Goal: Information Seeking & Learning: Learn about a topic

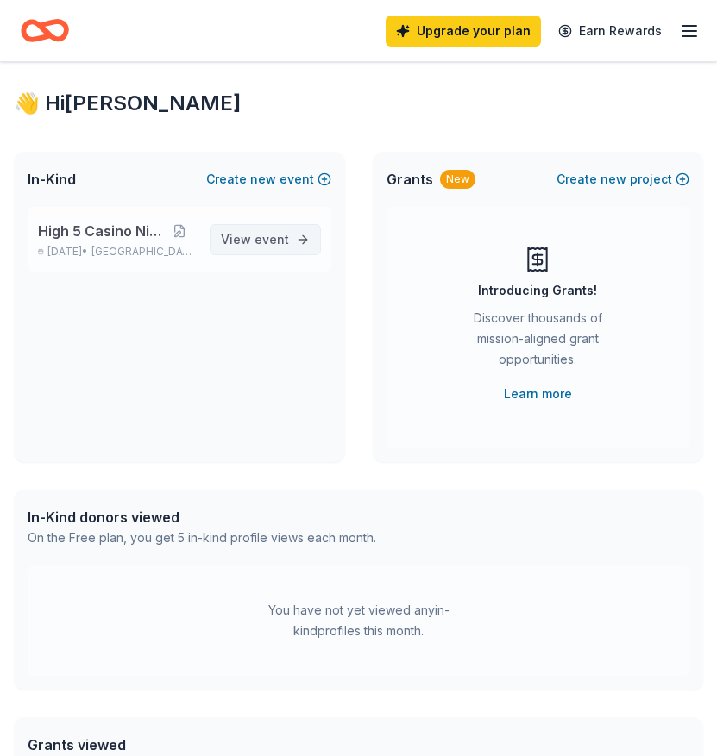
click at [245, 237] on span "View event" at bounding box center [255, 239] width 68 height 21
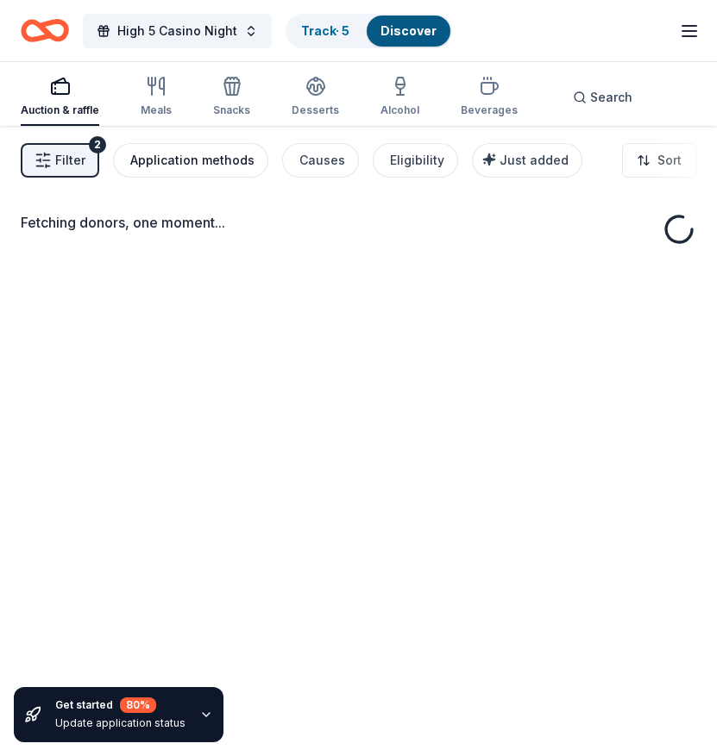
click at [220, 163] on div "Application methods" at bounding box center [192, 160] width 124 height 21
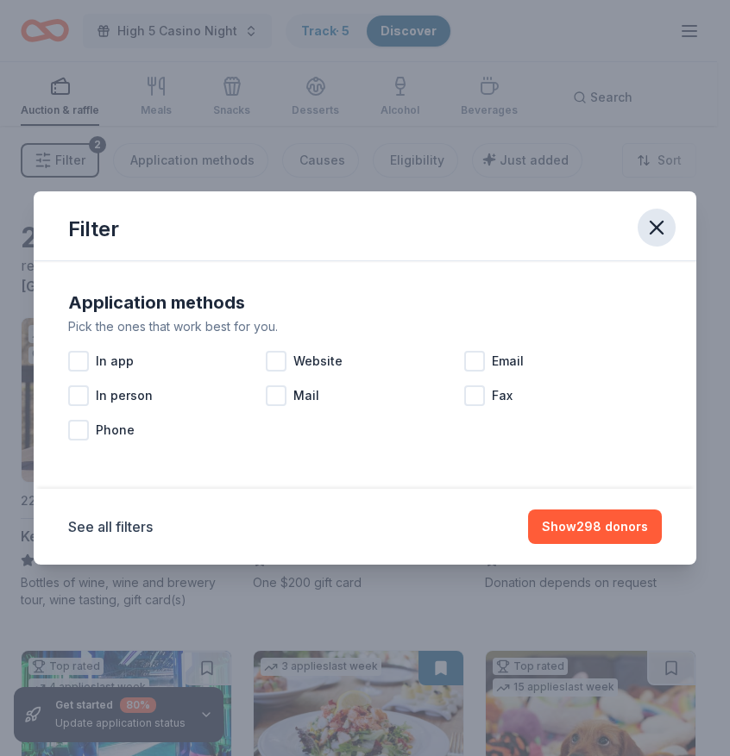
click at [642, 233] on button "button" at bounding box center [656, 228] width 38 height 38
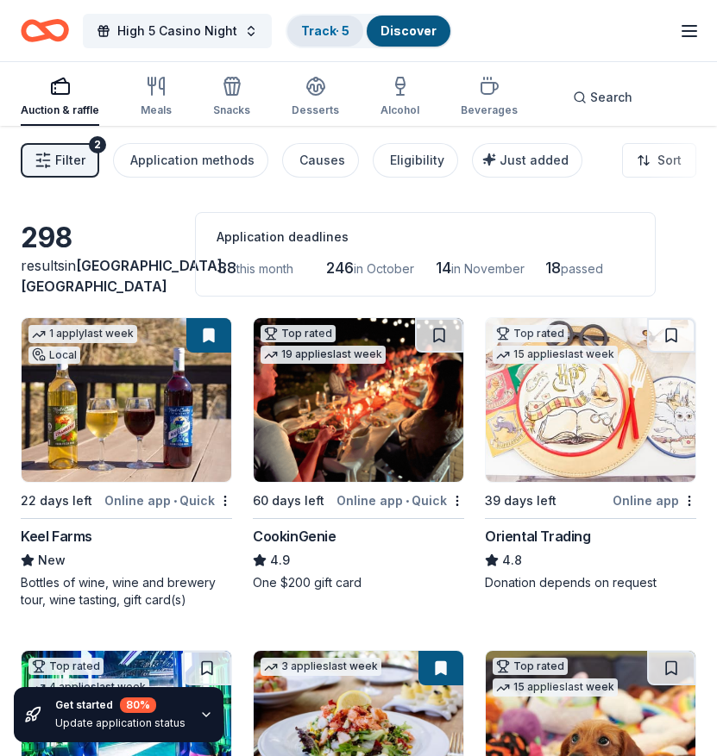
click at [329, 30] on link "Track · 5" at bounding box center [325, 30] width 48 height 15
click at [163, 28] on span "High 5 Casino Night" at bounding box center [177, 31] width 120 height 21
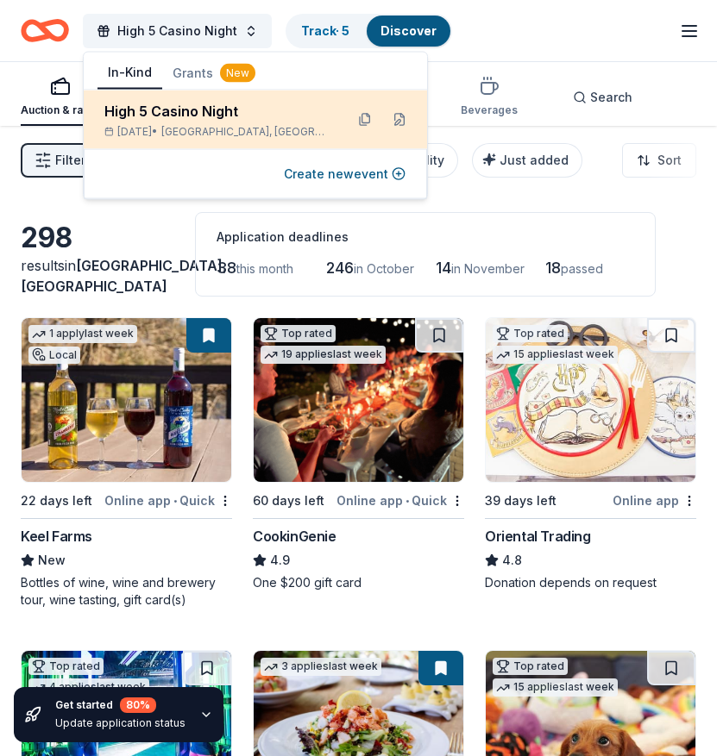
click at [162, 113] on div "High 5 Casino Night" at bounding box center [217, 111] width 226 height 21
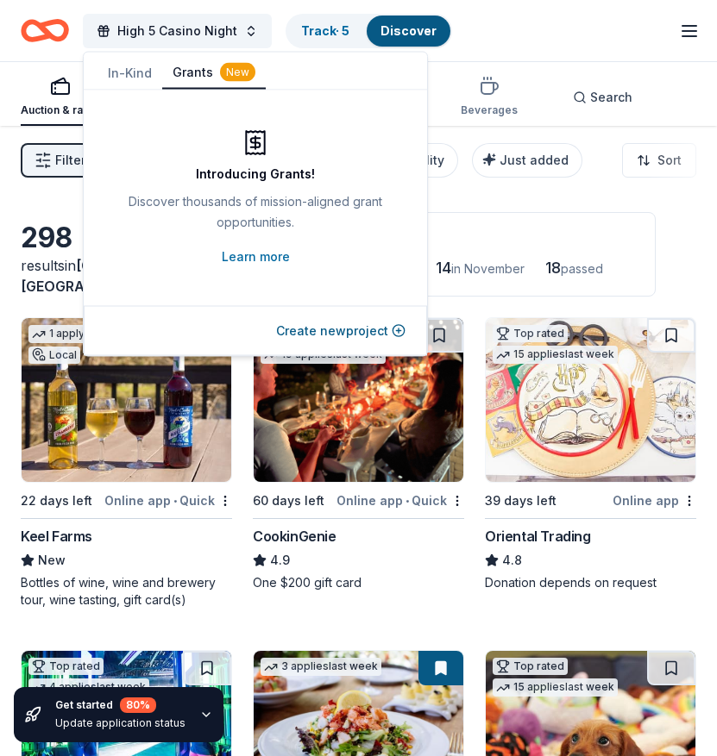
click at [203, 75] on button "Grants New" at bounding box center [214, 73] width 104 height 33
click at [120, 72] on button "In-Kind" at bounding box center [129, 73] width 65 height 31
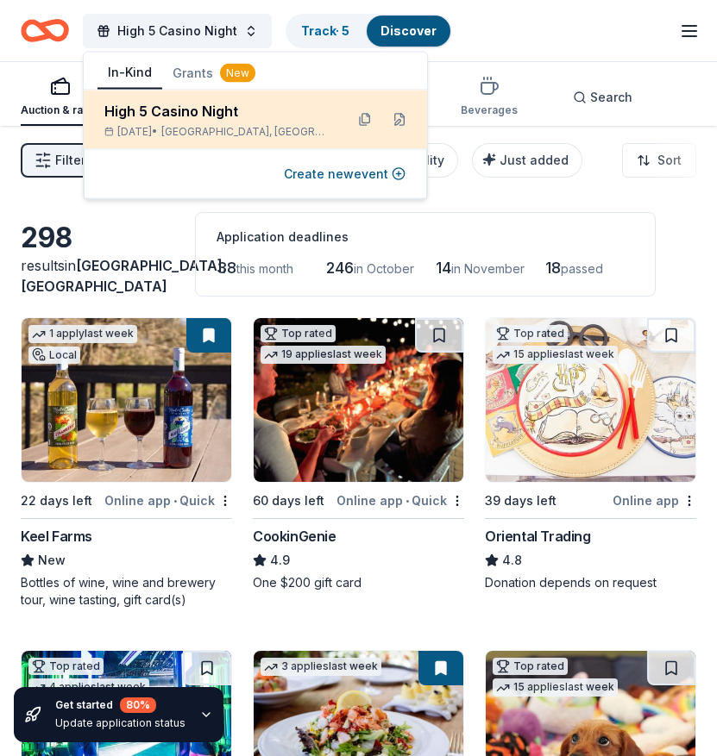
click at [119, 112] on div "High 5 Casino Night" at bounding box center [217, 111] width 226 height 21
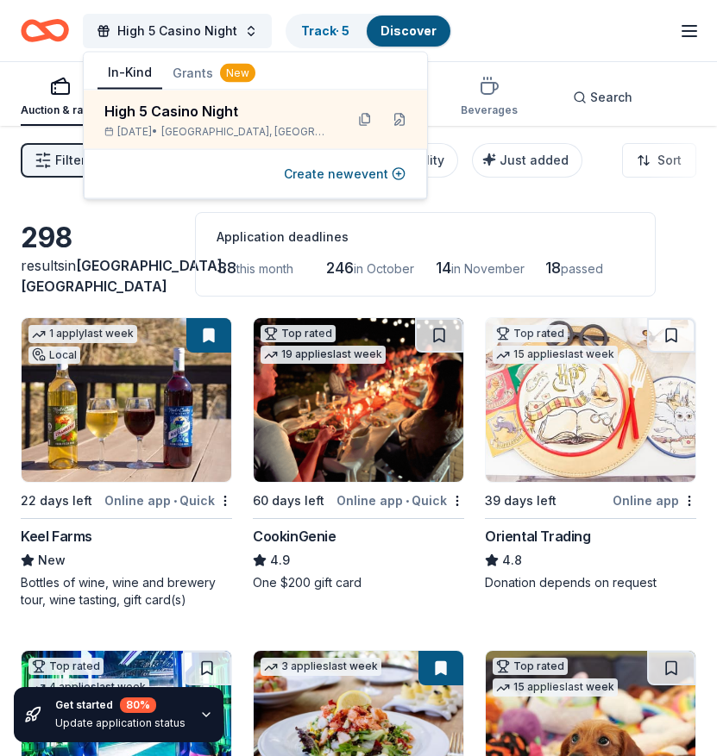
click at [35, 34] on icon "Home" at bounding box center [45, 30] width 48 height 41
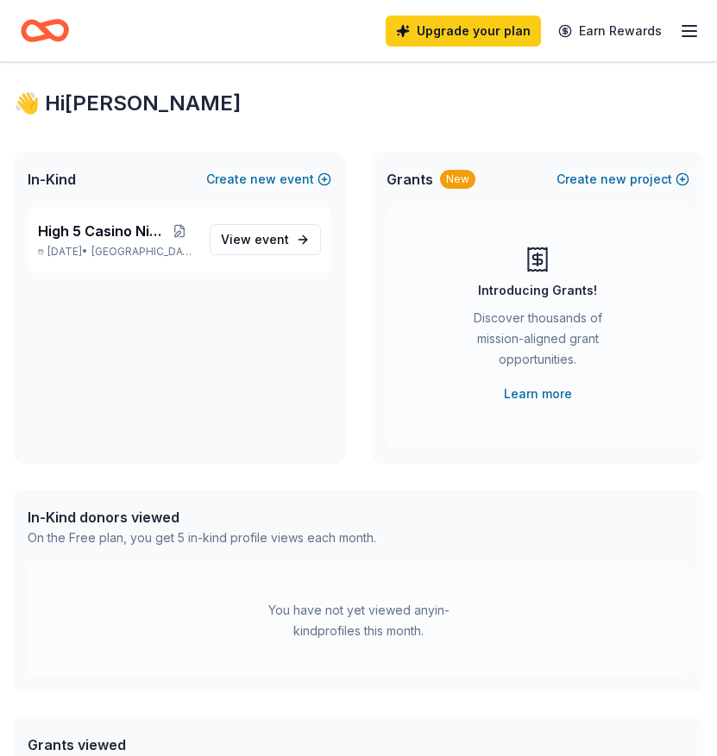
click at [674, 29] on div "Upgrade your plan Earn Rewards" at bounding box center [543, 30] width 314 height 41
click at [684, 27] on icon "button" at bounding box center [689, 31] width 21 height 21
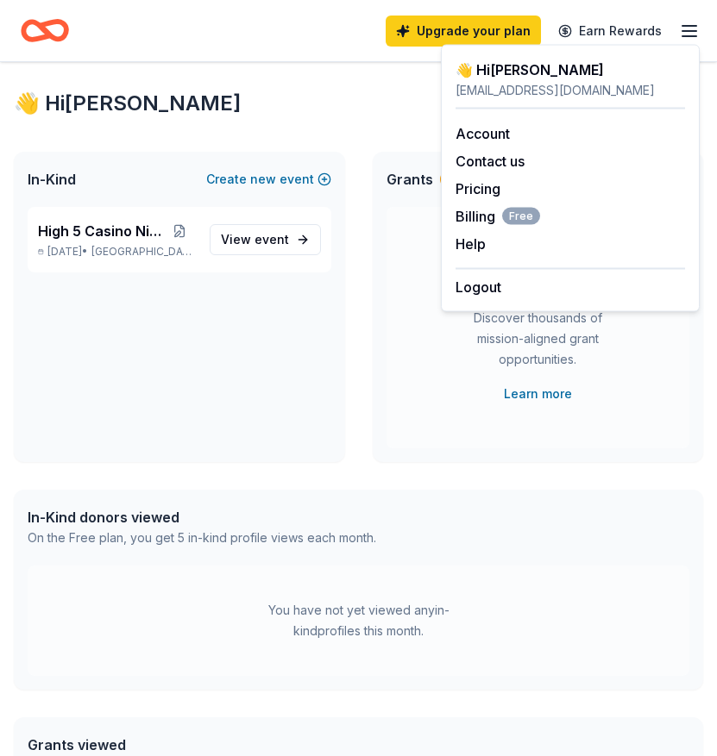
click at [273, 115] on div "👋 Hi [PERSON_NAME]" at bounding box center [358, 104] width 689 height 28
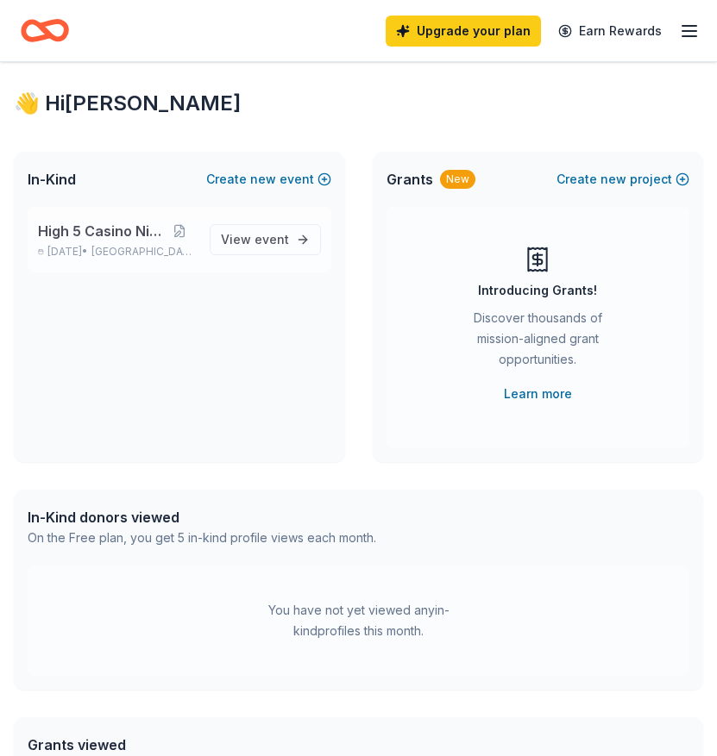
click at [88, 237] on span "High 5 Casino Night" at bounding box center [100, 231] width 125 height 21
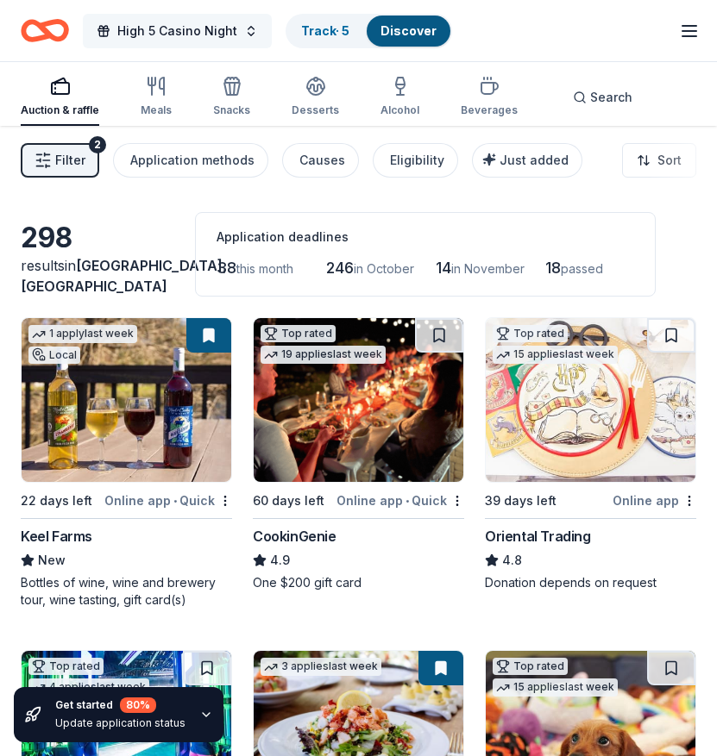
click at [169, 36] on span "High 5 Casino Night" at bounding box center [177, 31] width 120 height 21
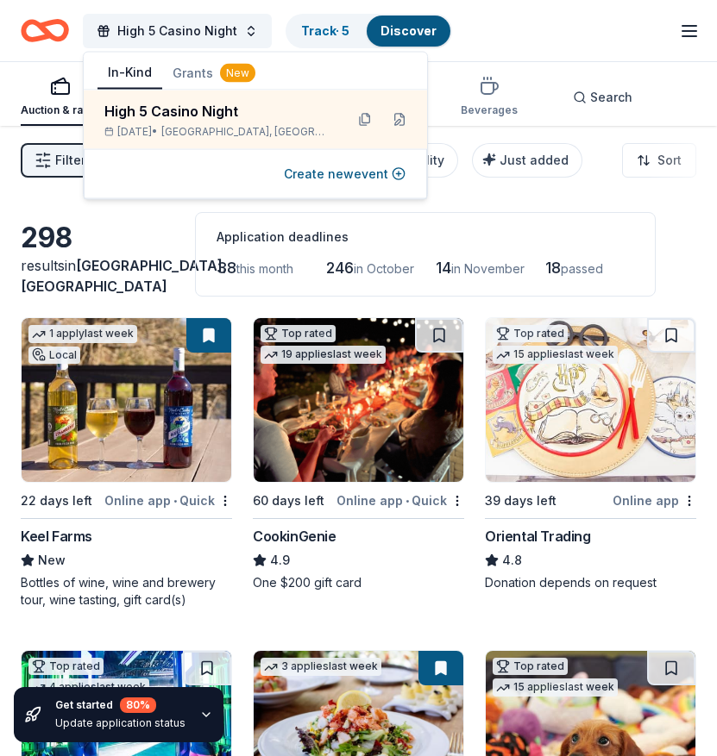
click at [82, 240] on div "298 results in [GEOGRAPHIC_DATA], [GEOGRAPHIC_DATA] Application deadlines 38 th…" at bounding box center [358, 254] width 675 height 85
